Goal: Information Seeking & Learning: Learn about a topic

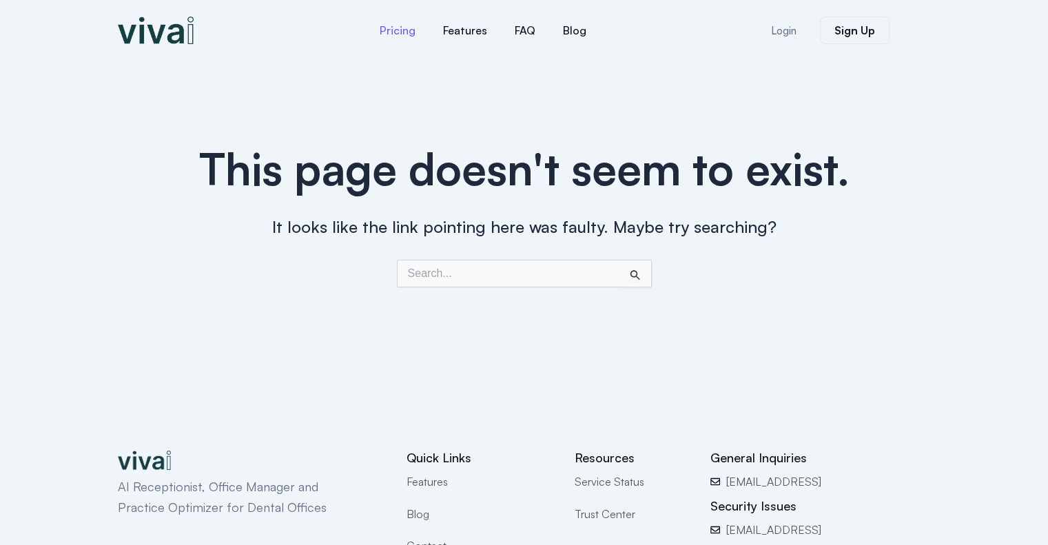
click at [397, 30] on link "Pricing" at bounding box center [397, 30] width 63 height 33
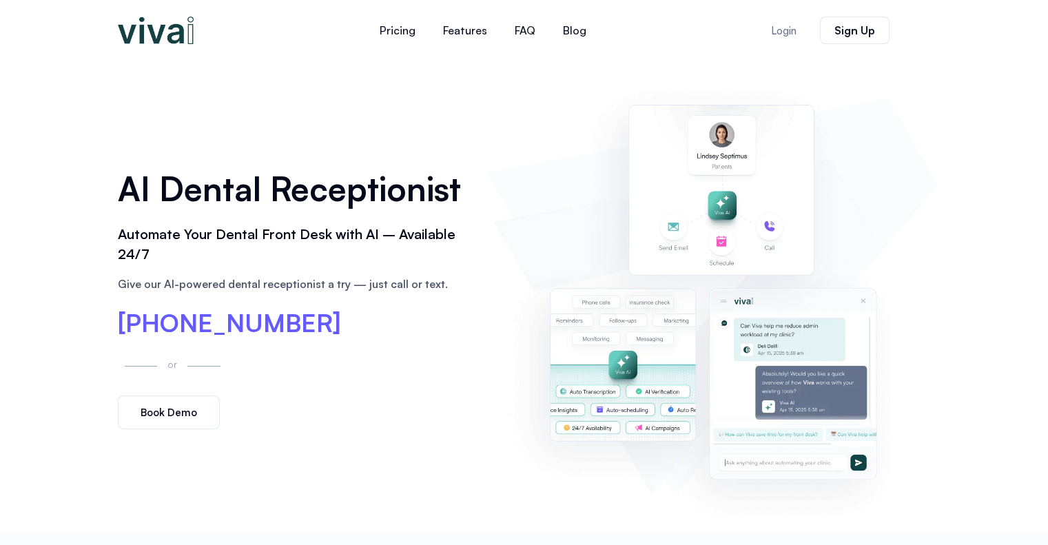
click at [165, 30] on img at bounding box center [156, 31] width 76 height 28
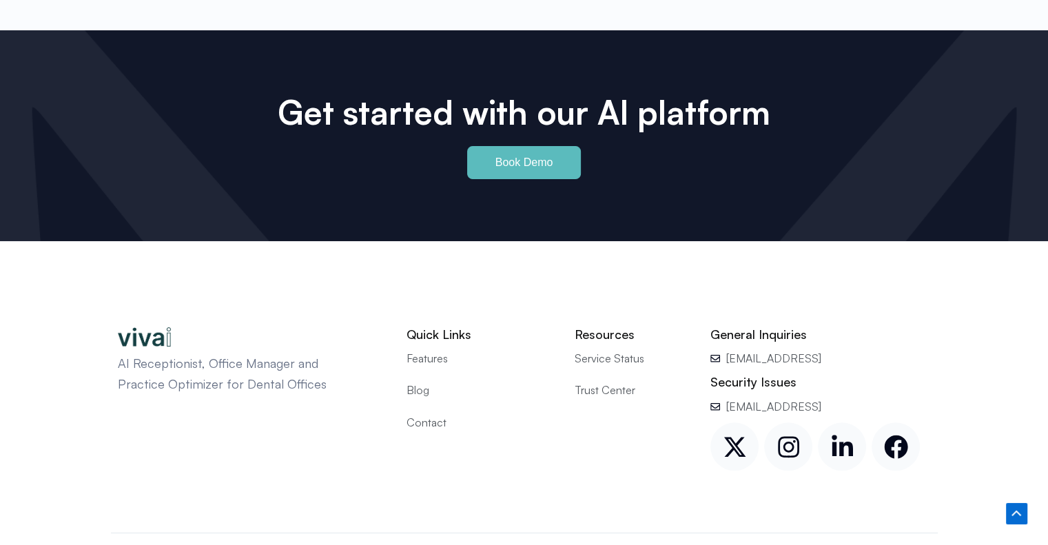
scroll to position [6500, 0]
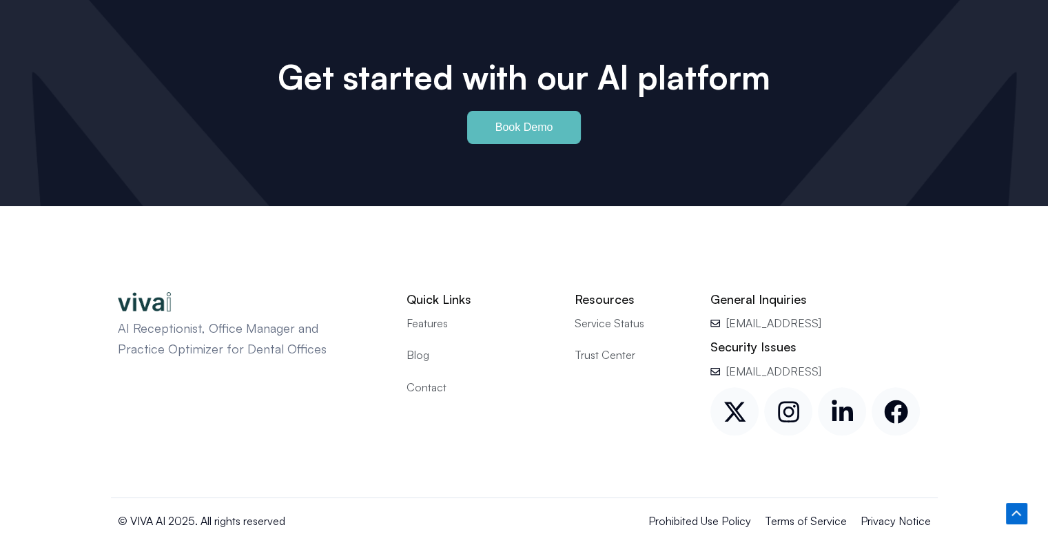
click at [150, 292] on img at bounding box center [145, 301] width 54 height 19
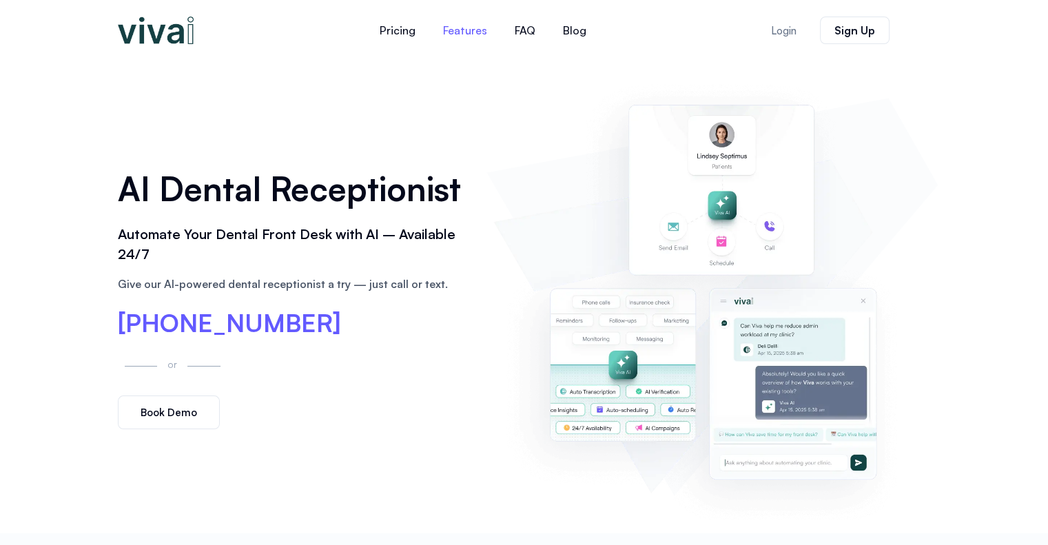
click at [446, 24] on link "Features" at bounding box center [465, 30] width 72 height 33
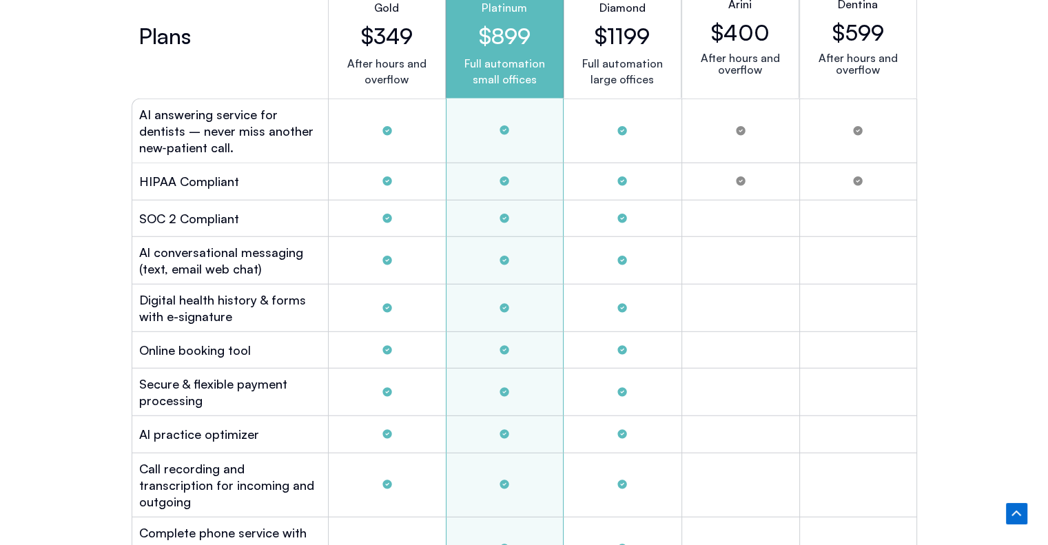
scroll to position [3665, 0]
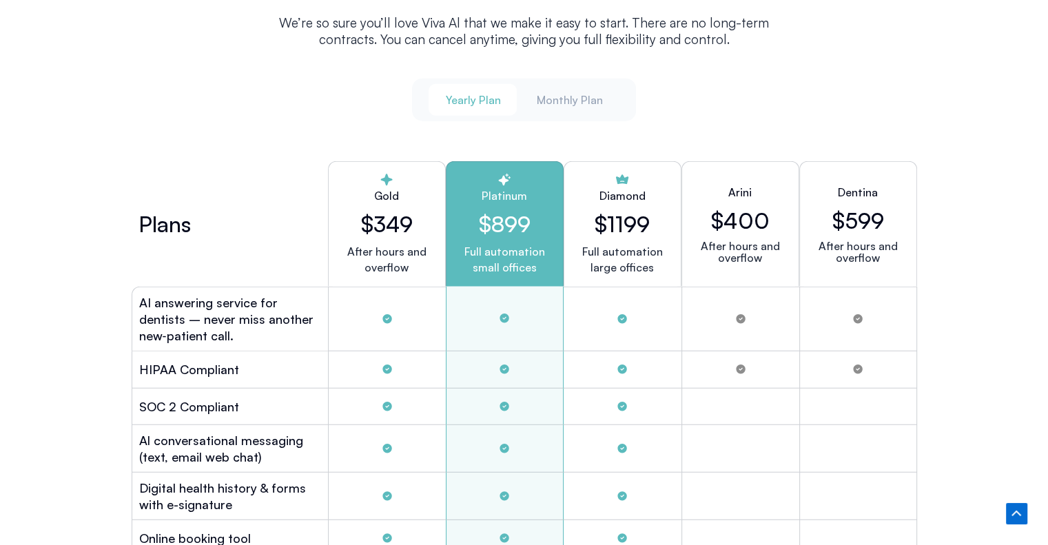
click at [479, 98] on span "Yearly Plan" at bounding box center [472, 99] width 55 height 15
click at [584, 100] on span "Monthly Plan" at bounding box center [569, 99] width 66 height 15
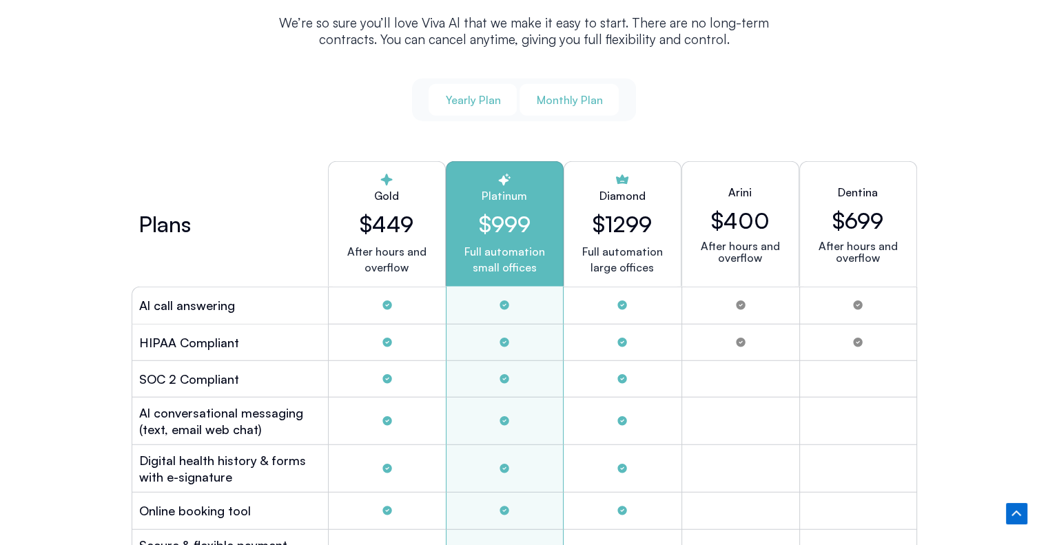
click at [463, 92] on span "Yearly Plan" at bounding box center [472, 99] width 55 height 15
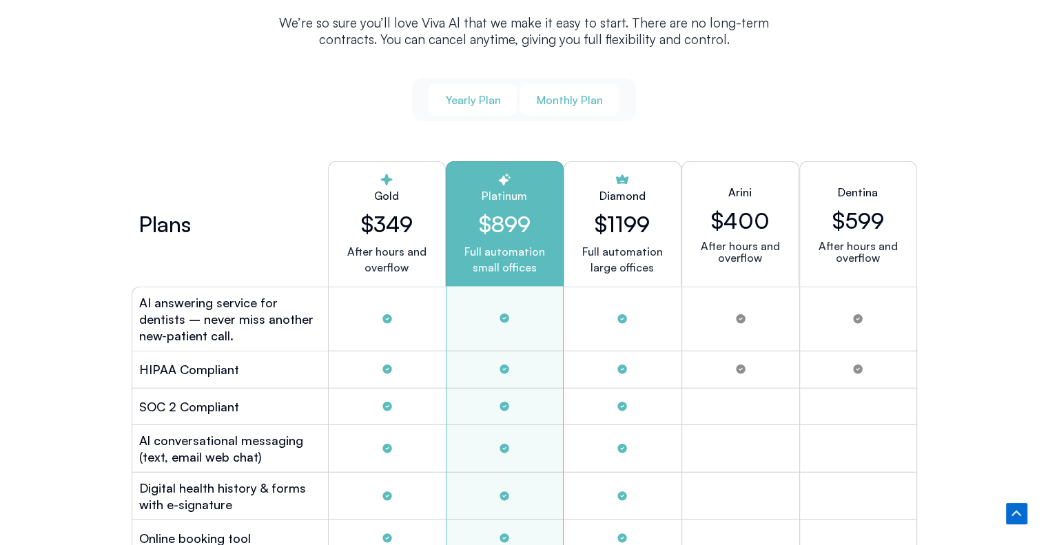
click at [551, 92] on span "Monthly Plan" at bounding box center [569, 99] width 66 height 15
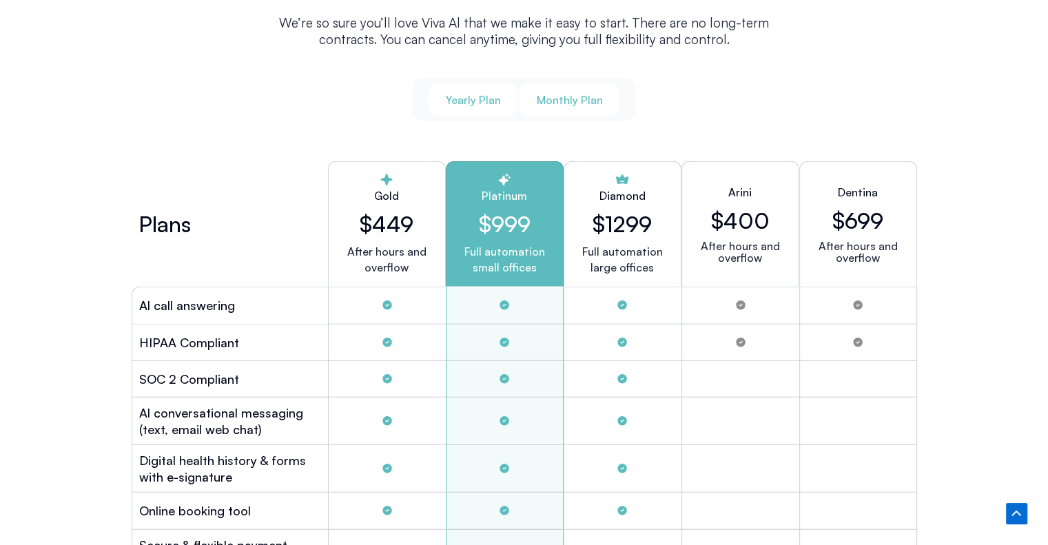
click at [488, 107] on button "Yearly Plan" at bounding box center [472, 100] width 88 height 32
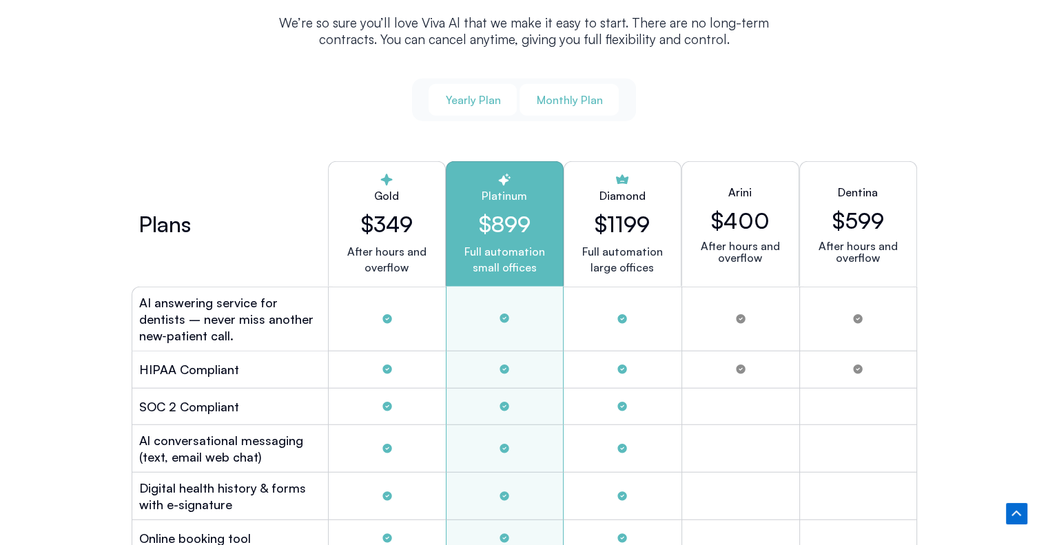
click at [573, 92] on span "Monthly Plan" at bounding box center [569, 99] width 66 height 15
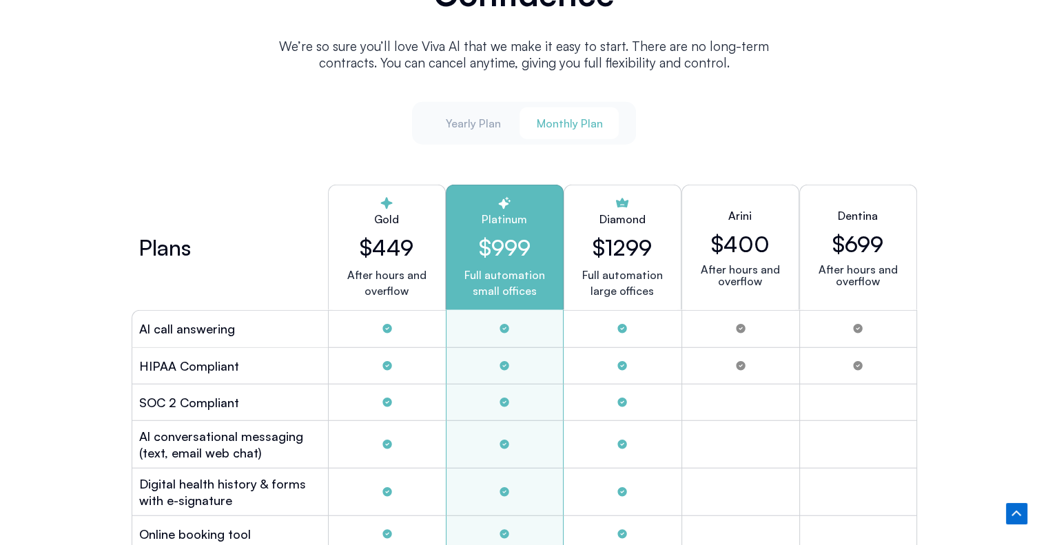
scroll to position [3627, 0]
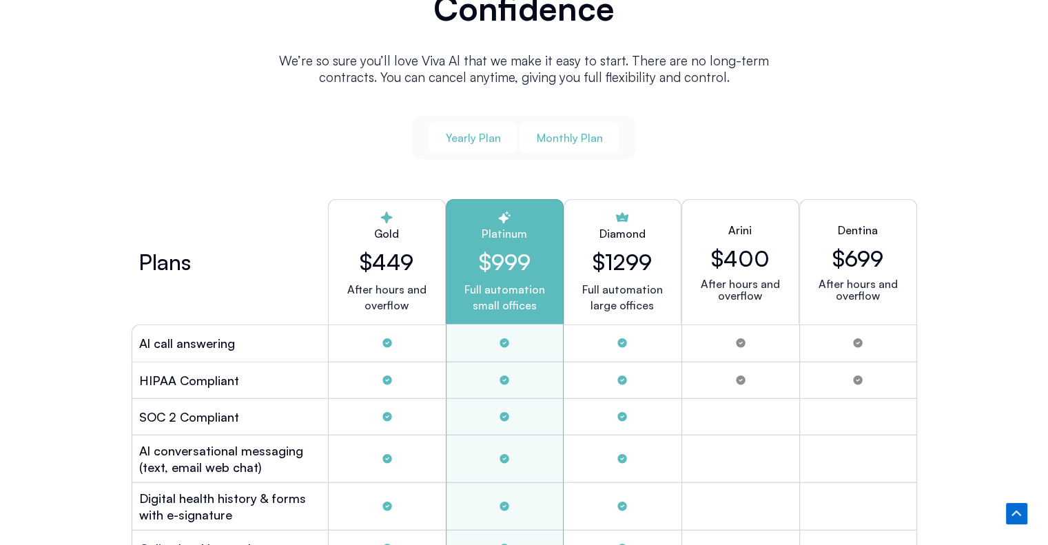
click at [485, 141] on button "Yearly Plan" at bounding box center [472, 138] width 88 height 32
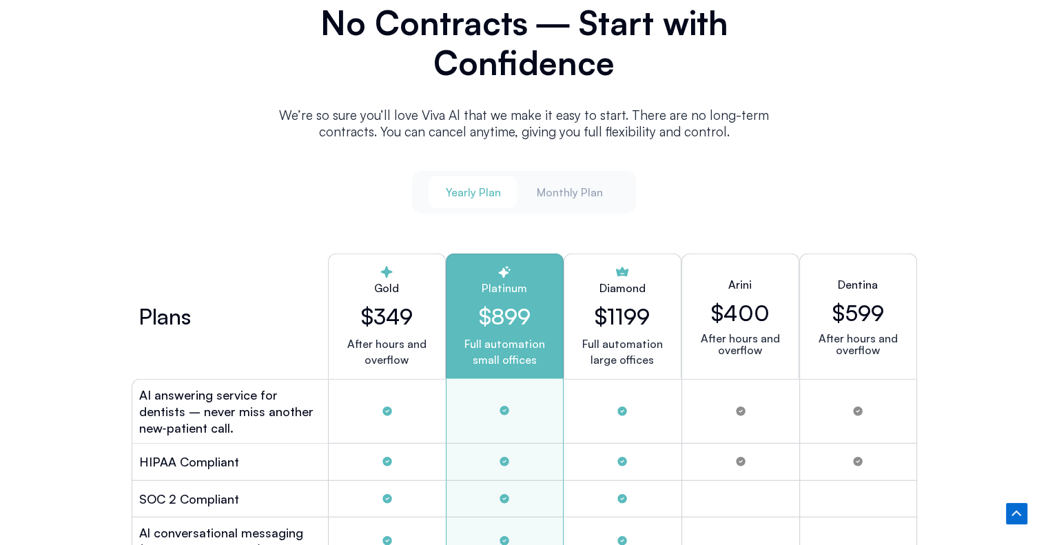
scroll to position [3551, 0]
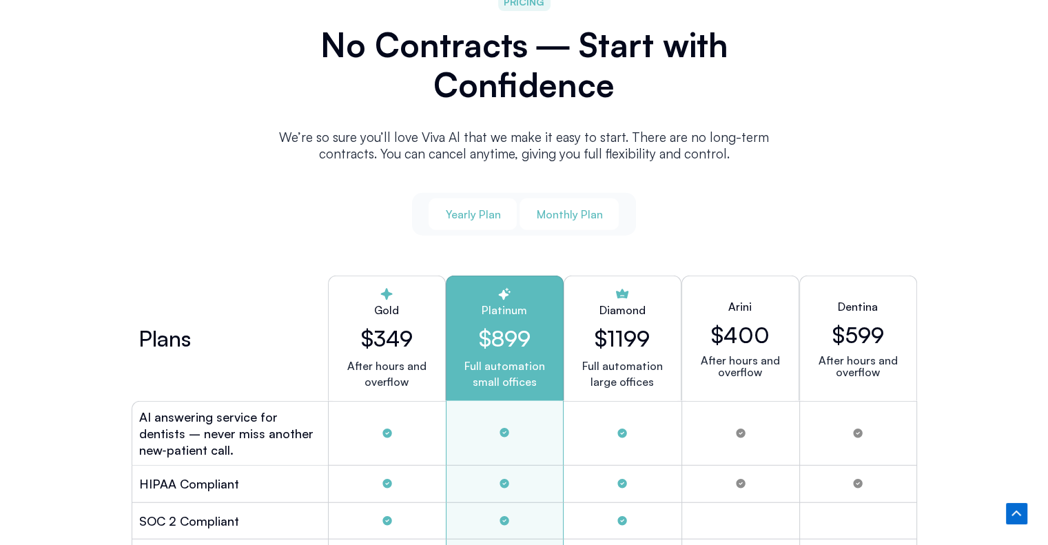
click at [581, 211] on span "Monthly Plan" at bounding box center [569, 214] width 66 height 15
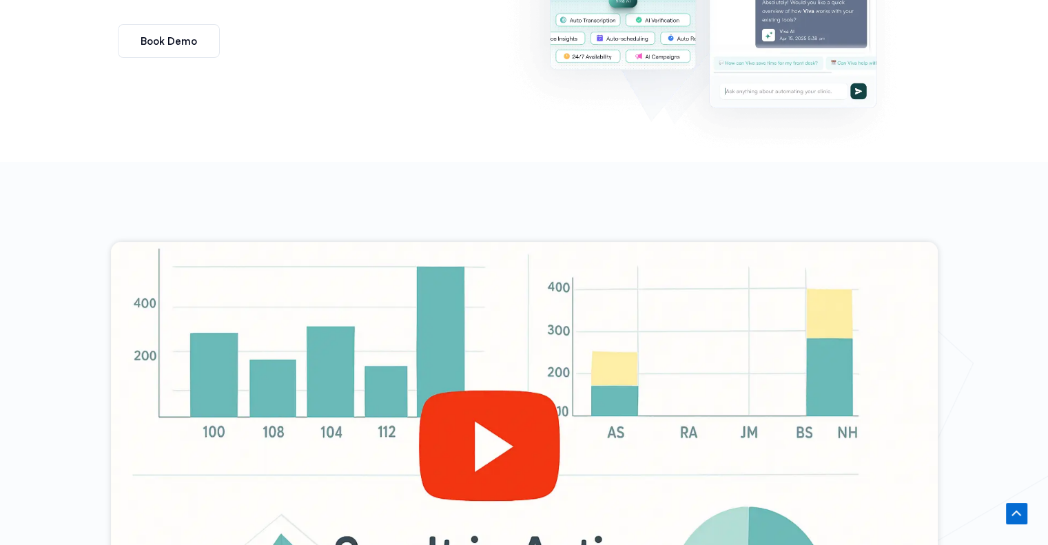
scroll to position [0, 0]
